Goal: Task Accomplishment & Management: Use online tool/utility

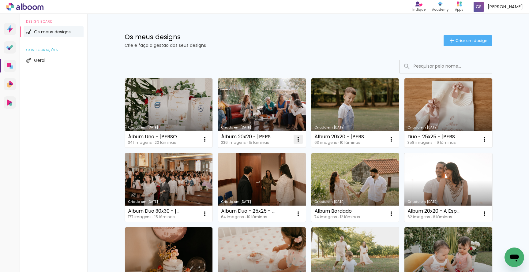
click at [301, 141] on iron-icon at bounding box center [298, 139] width 7 height 7
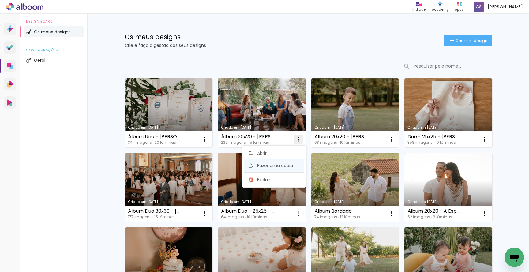
click at [284, 168] on span "Fazer uma cópia" at bounding box center [275, 166] width 36 height 4
type input "Cópia de Álbum 20x20 - Lidia Pinto"
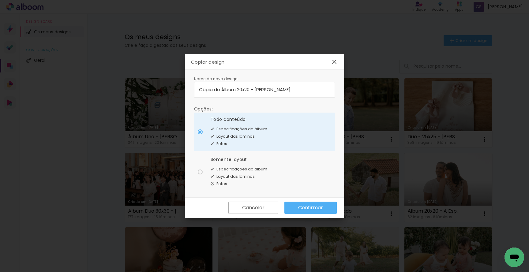
click at [225, 165] on div "Somente layout Especificações do álbum Layout das lâminas Fotos" at bounding box center [239, 172] width 57 height 31
type paper-radio-button "on"
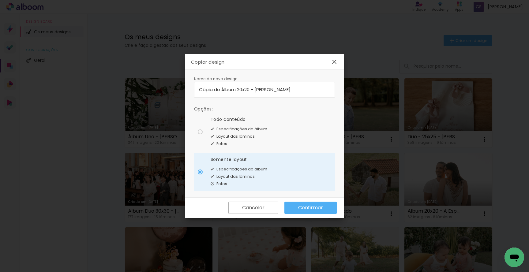
click at [221, 90] on input "Cópia de Álbum 20x20 - Lidia Pinto" at bounding box center [264, 89] width 131 height 7
drag, startPoint x: 233, startPoint y: 89, endPoint x: 284, endPoint y: 89, distance: 50.5
click at [284, 89] on input "Álbum 20x20 - [PERSON_NAME]" at bounding box center [264, 89] width 131 height 7
type input "Álbum 20x20 - Eduarda & Ana"
type paper-input "Álbum 20x20 - Eduarda & Ana"
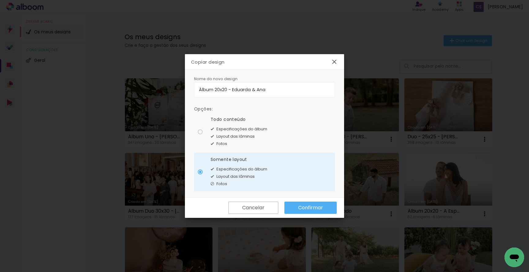
click at [314, 211] on paper-button "Confirmar" at bounding box center [311, 208] width 52 height 12
